Goal: Information Seeking & Learning: Learn about a topic

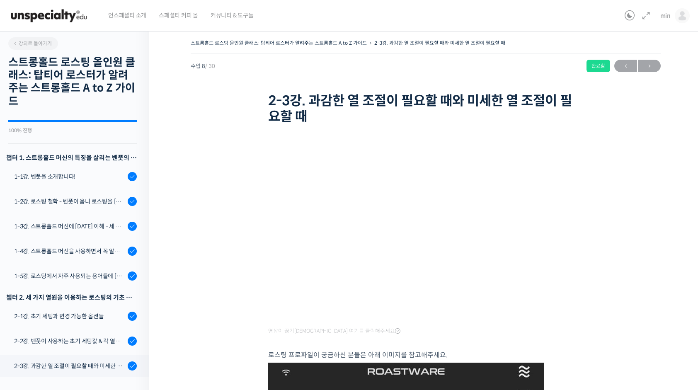
scroll to position [323, 0]
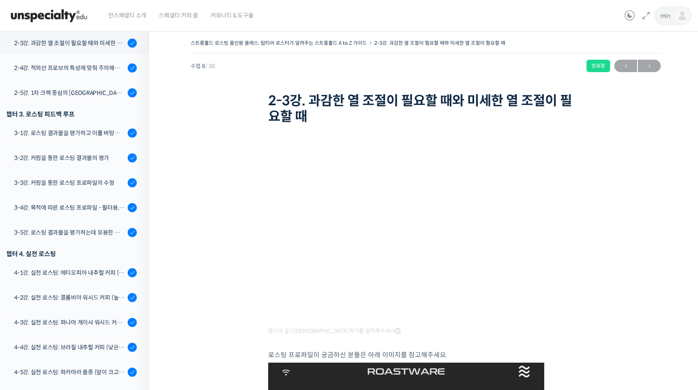
click at [666, 22] on link "min" at bounding box center [674, 16] width 29 height 32
click at [634, 66] on span "내가 등록한 강의" at bounding box center [633, 65] width 36 height 7
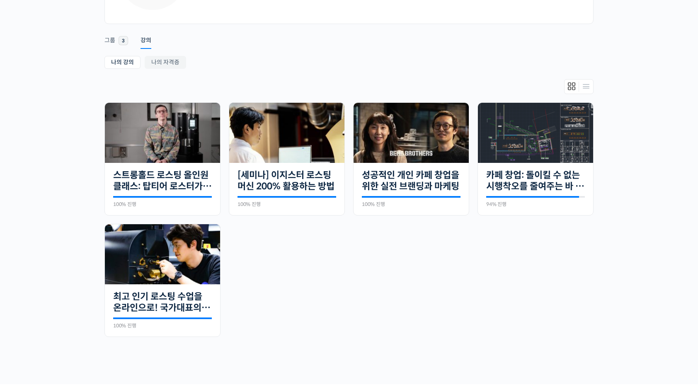
scroll to position [124, 0]
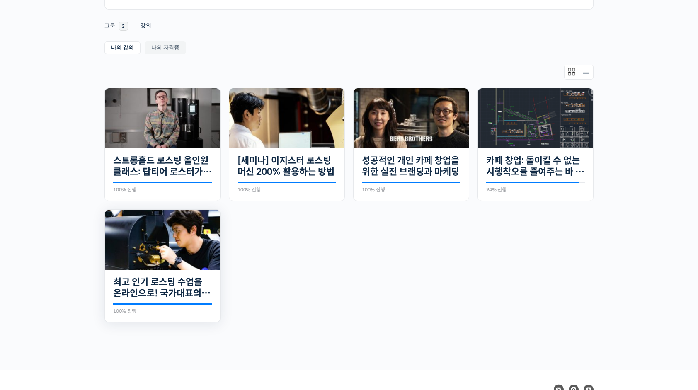
click at [169, 243] on img at bounding box center [162, 240] width 115 height 60
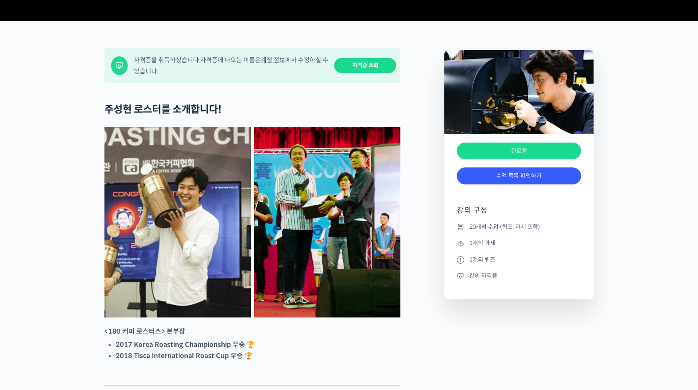
scroll to position [373, 0]
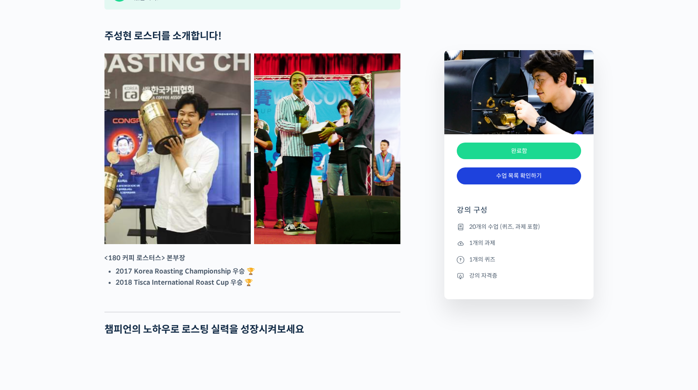
click at [499, 181] on link "수업 목록 확인하기" at bounding box center [519, 175] width 124 height 17
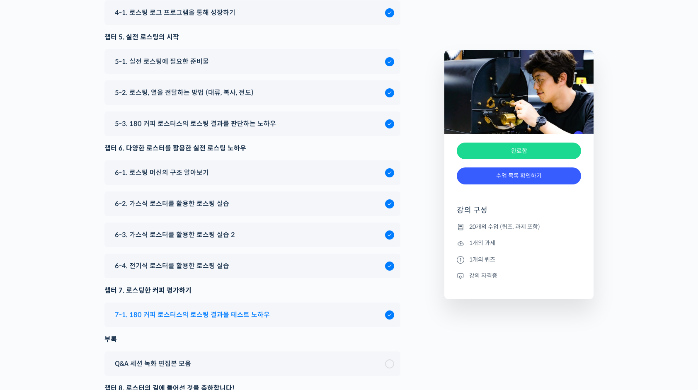
scroll to position [4322, 0]
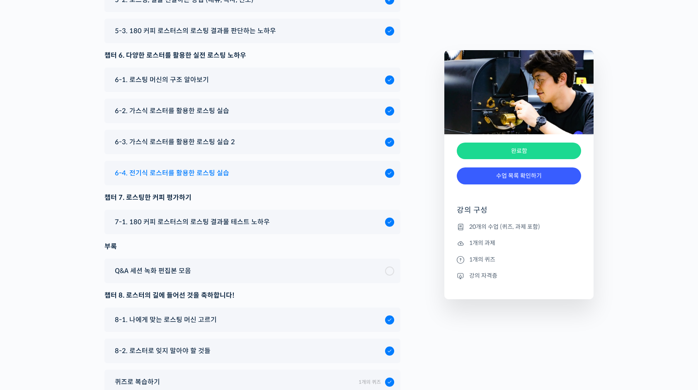
click at [321, 179] on div "6-4. 전기식 로스터를 활용한 로스팅 실습" at bounding box center [248, 172] width 274 height 11
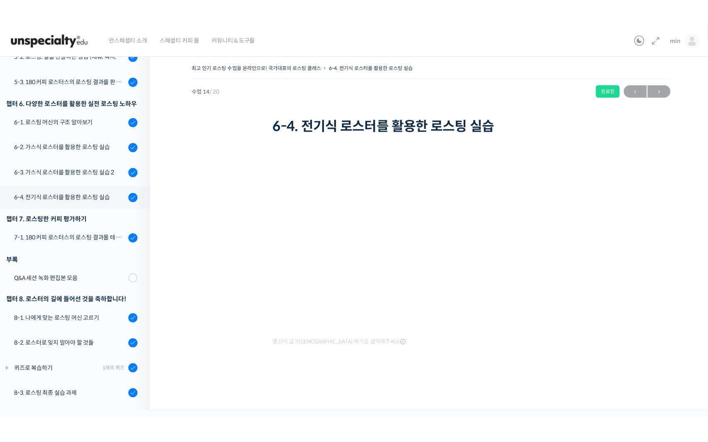
scroll to position [340, 0]
